Goal: Find contact information: Find contact information

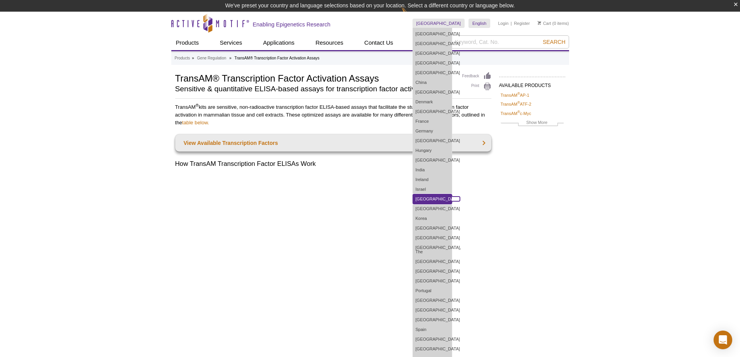
click at [437, 201] on link "[GEOGRAPHIC_DATA]" at bounding box center [432, 199] width 39 height 10
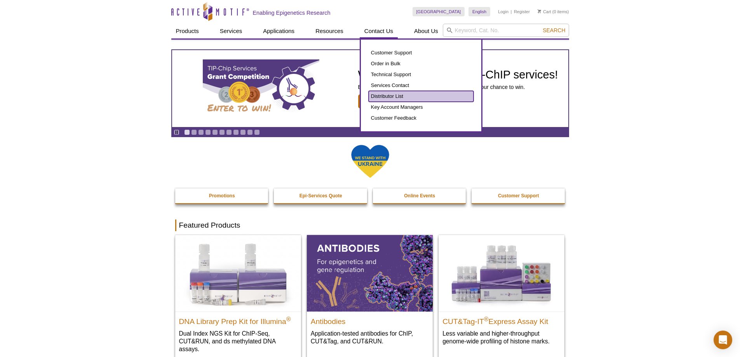
click at [382, 94] on link "Distributor List" at bounding box center [420, 96] width 105 height 11
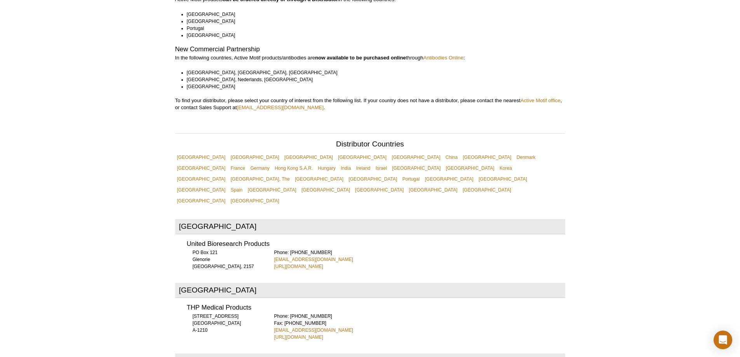
scroll to position [155, 0]
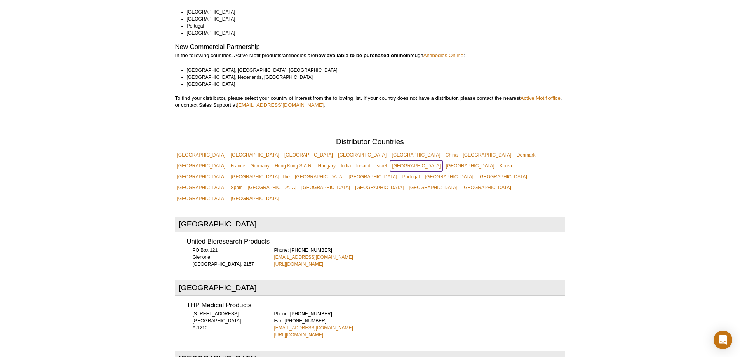
click at [442, 160] on link "[GEOGRAPHIC_DATA]" at bounding box center [416, 165] width 52 height 11
